Goal: Task Accomplishment & Management: Use online tool/utility

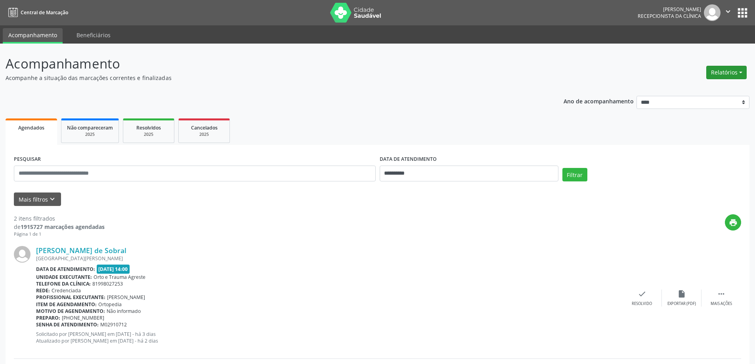
click at [718, 72] on button "Relatórios" at bounding box center [726, 72] width 40 height 13
click at [689, 91] on link "Agendamentos" at bounding box center [704, 89] width 85 height 11
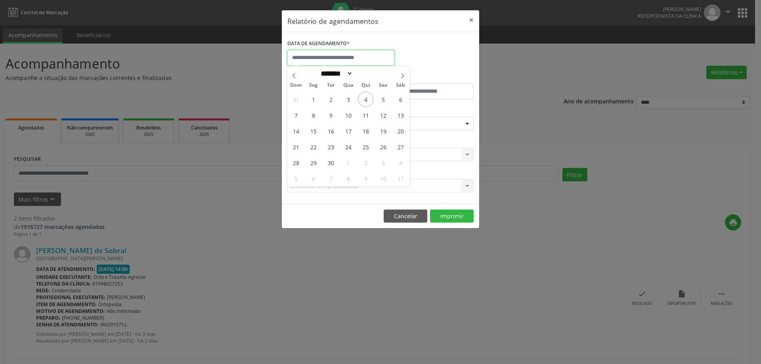
click at [337, 60] on input "text" at bounding box center [340, 58] width 107 height 16
click at [361, 96] on span "4" at bounding box center [365, 99] width 15 height 15
type input "**********"
click at [361, 96] on span "4" at bounding box center [365, 99] width 15 height 15
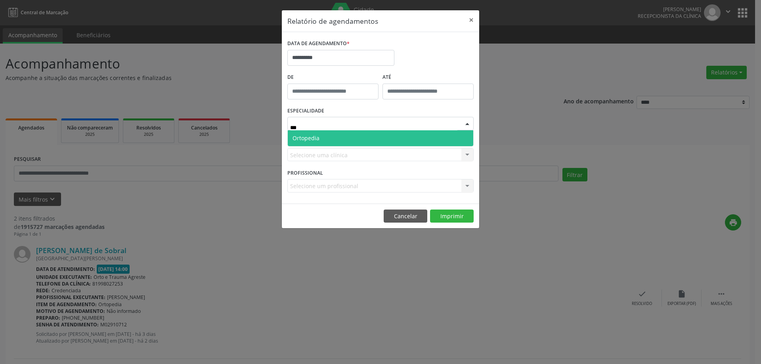
type input "****"
click at [343, 144] on span "Ortopedia" at bounding box center [381, 138] width 186 height 16
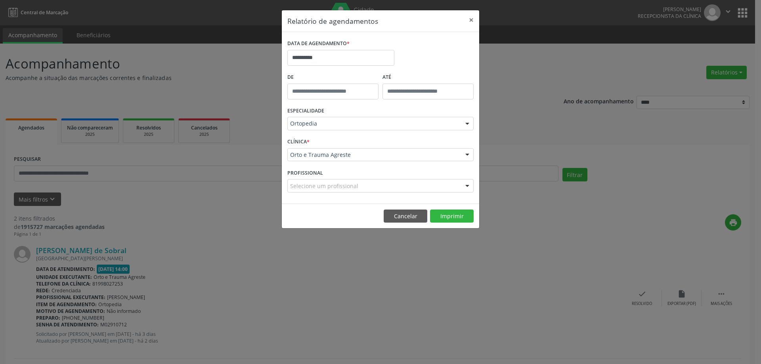
click at [463, 228] on footer "Cancelar Imprimir" at bounding box center [380, 216] width 197 height 25
click at [463, 219] on button "Imprimir" at bounding box center [452, 216] width 44 height 13
click at [474, 27] on button "×" at bounding box center [471, 19] width 16 height 19
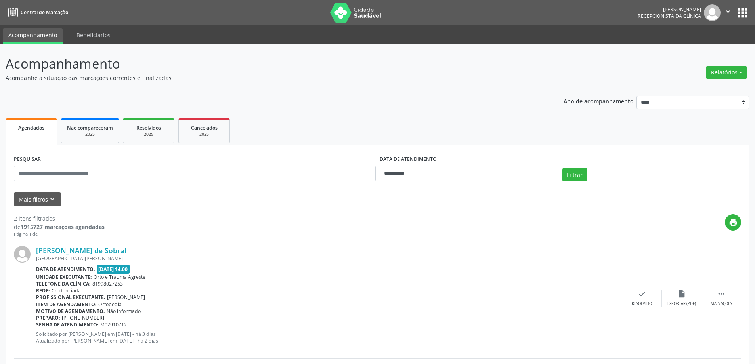
click at [472, 25] on nav "Central de Marcação [PERSON_NAME] Recepcionista da clínica  Configurações Sair…" at bounding box center [377, 12] width 755 height 25
